Goal: Task Accomplishment & Management: Use online tool/utility

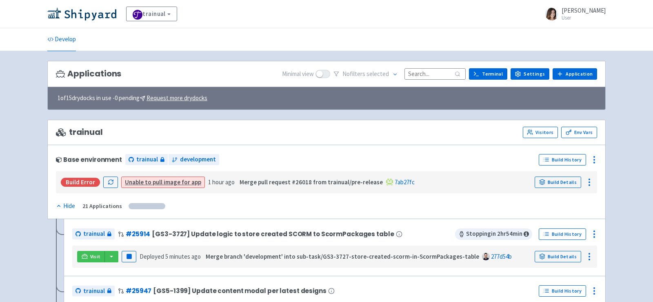
click at [432, 75] on input at bounding box center [434, 73] width 61 height 11
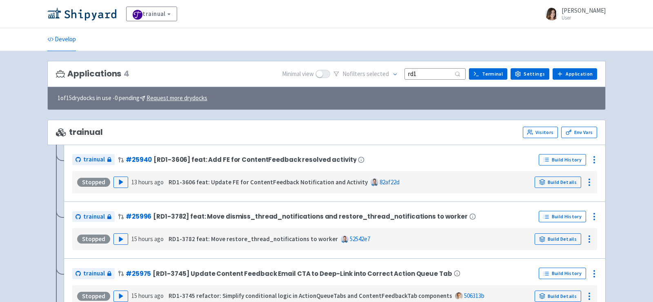
type input "rd1"
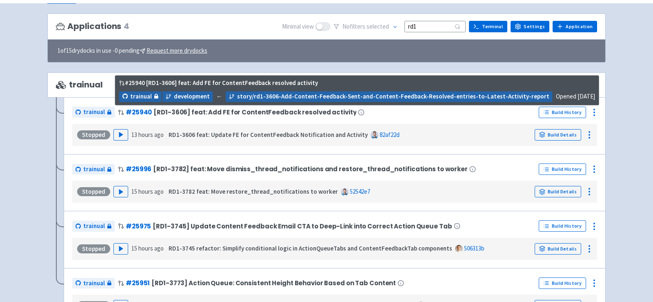
scroll to position [67, 0]
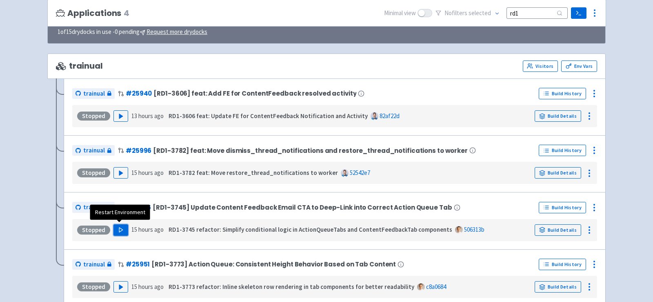
click at [119, 228] on polygon "button" at bounding box center [121, 229] width 4 height 4
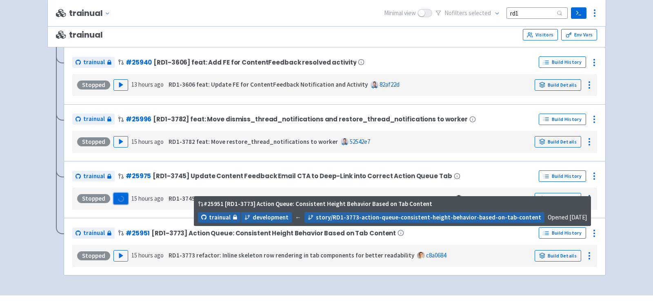
scroll to position [97, 0]
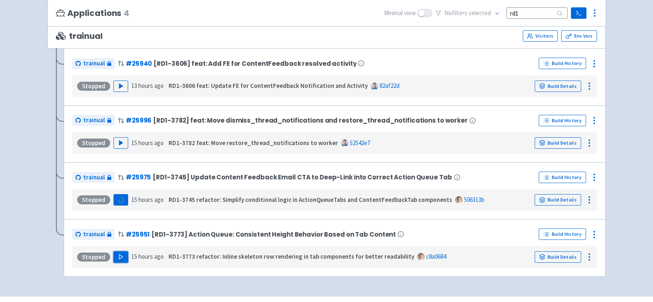
click at [119, 255] on polygon "button" at bounding box center [121, 256] width 4 height 4
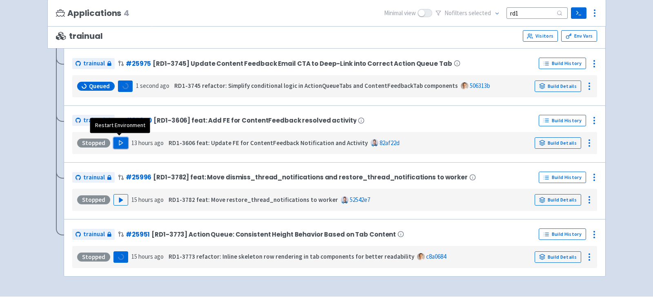
click at [119, 141] on polygon "button" at bounding box center [121, 142] width 4 height 4
